Goal: Transaction & Acquisition: Purchase product/service

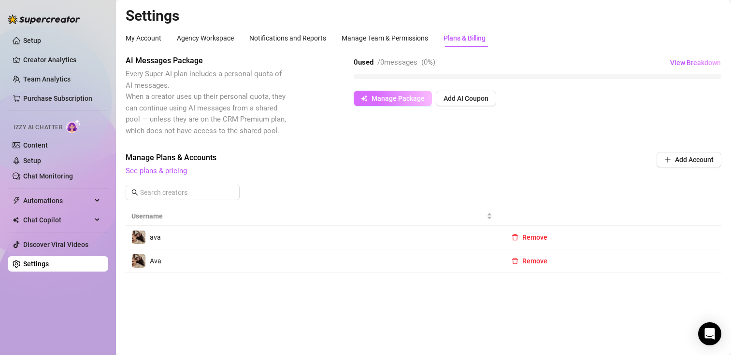
click at [391, 99] on span "Manage Package" at bounding box center [397, 99] width 53 height 8
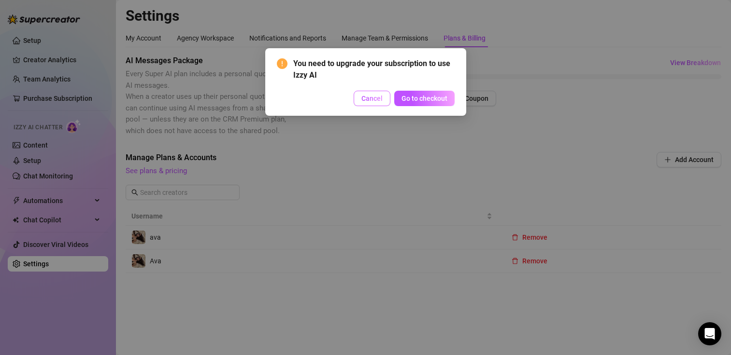
click at [360, 102] on button "Cancel" at bounding box center [372, 98] width 37 height 15
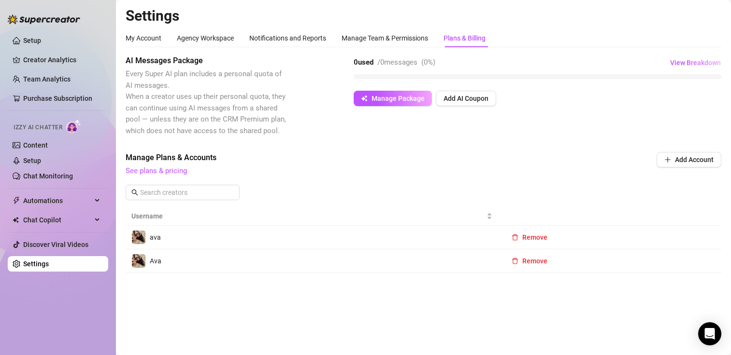
click at [173, 176] on span "See plans & pricing" at bounding box center [358, 172] width 465 height 12
click at [175, 167] on link "See plans & pricing" at bounding box center [156, 171] width 61 height 9
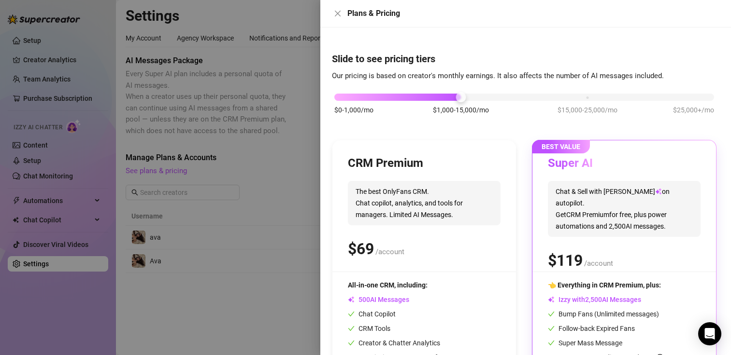
scroll to position [73, 0]
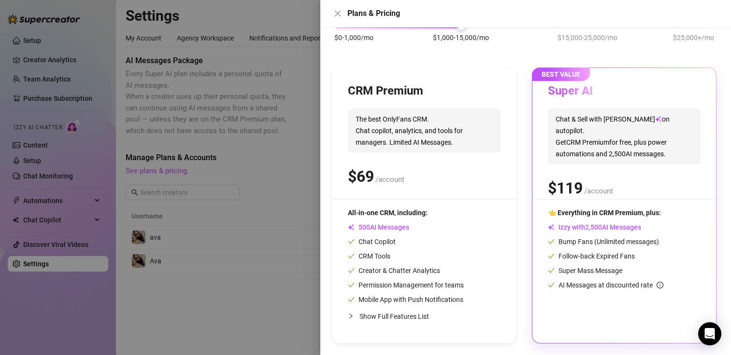
click at [585, 177] on span "0 1 2 3 4 5 6 7 8 9 0 1 2 3 4 5 6 7 8 9 0 1 2 3 4 5 6 7 8 9" at bounding box center [570, 188] width 42 height 23
click at [380, 181] on span "0 1 2 3 4 5 6 7 8 9 0 1 2 3 4 5 6 7 8 9" at bounding box center [365, 176] width 33 height 23
click at [276, 175] on div at bounding box center [365, 177] width 731 height 355
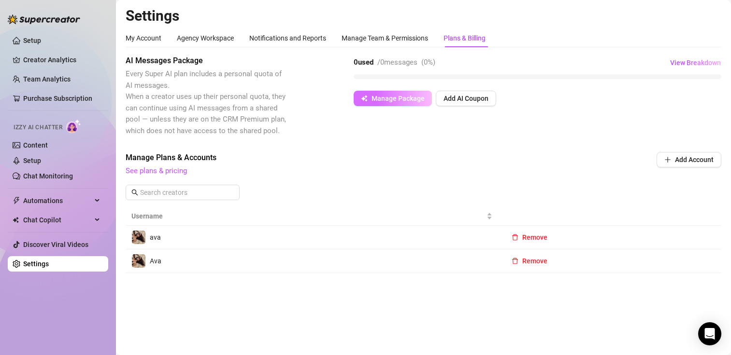
click at [418, 99] on span "Manage Package" at bounding box center [397, 99] width 53 height 8
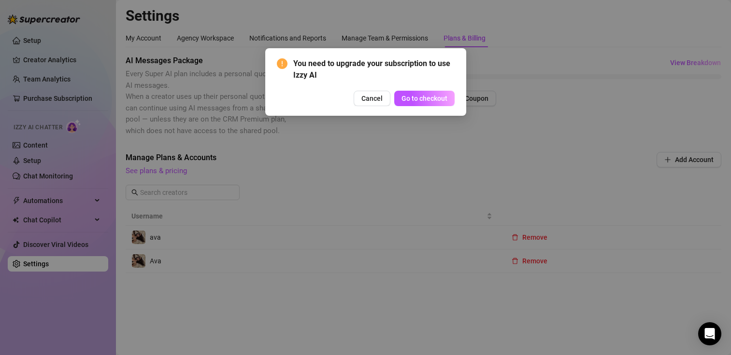
click at [418, 99] on span "Go to checkout" at bounding box center [424, 99] width 46 height 8
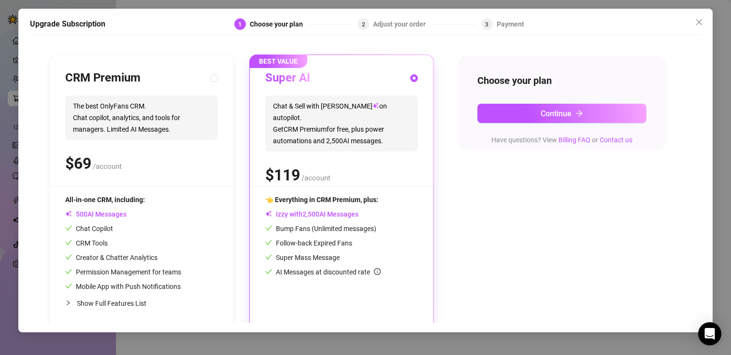
scroll to position [95, 0]
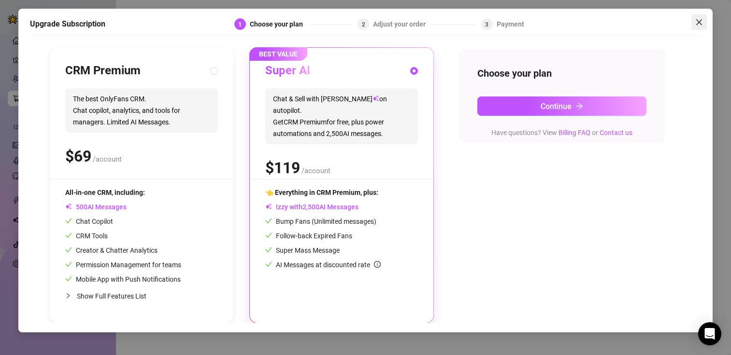
click at [696, 27] on button "Close" at bounding box center [698, 21] width 15 height 15
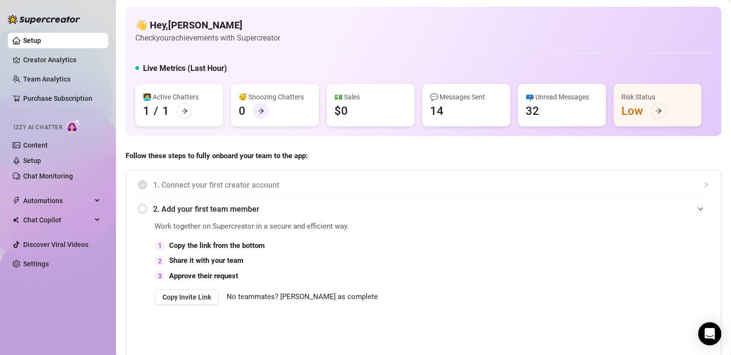
click at [264, 114] on icon "arrow-right" at bounding box center [260, 111] width 7 height 7
click at [177, 110] on div at bounding box center [184, 110] width 15 height 15
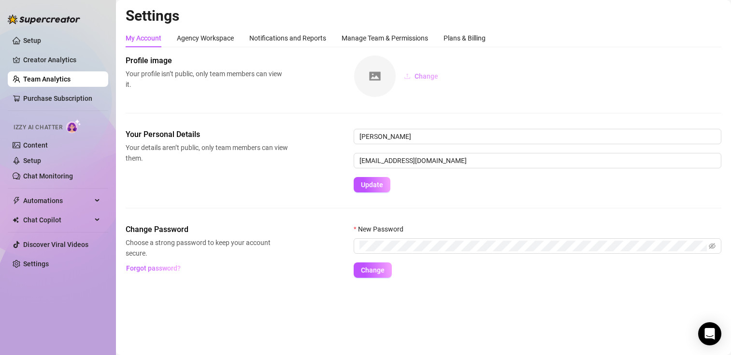
click at [426, 76] on span "Change" at bounding box center [426, 76] width 24 height 8
click at [369, 256] on form "New Password Change" at bounding box center [538, 251] width 368 height 54
click at [213, 36] on div "Agency Workspace" at bounding box center [205, 38] width 57 height 11
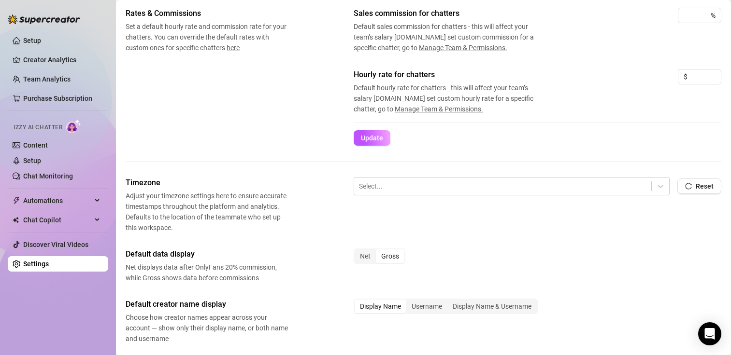
scroll to position [170, 0]
click at [23, 59] on link "Creator Analytics" at bounding box center [61, 59] width 77 height 15
